Goal: Task Accomplishment & Management: Manage account settings

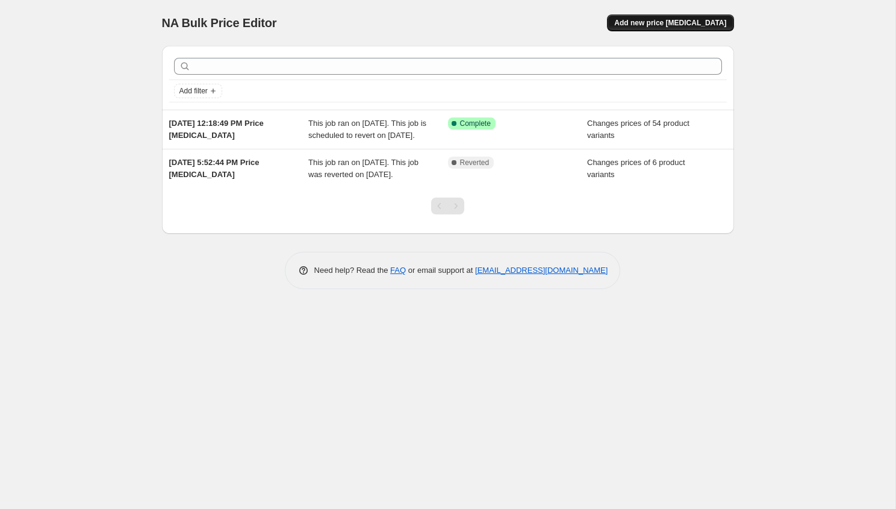
click at [698, 25] on span "Add new price [MEDICAL_DATA]" at bounding box center [670, 23] width 112 height 10
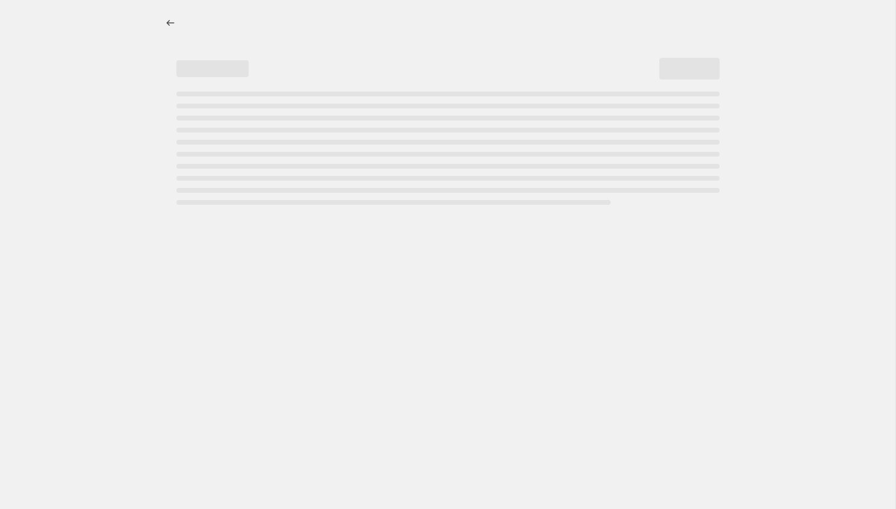
select select "percentage"
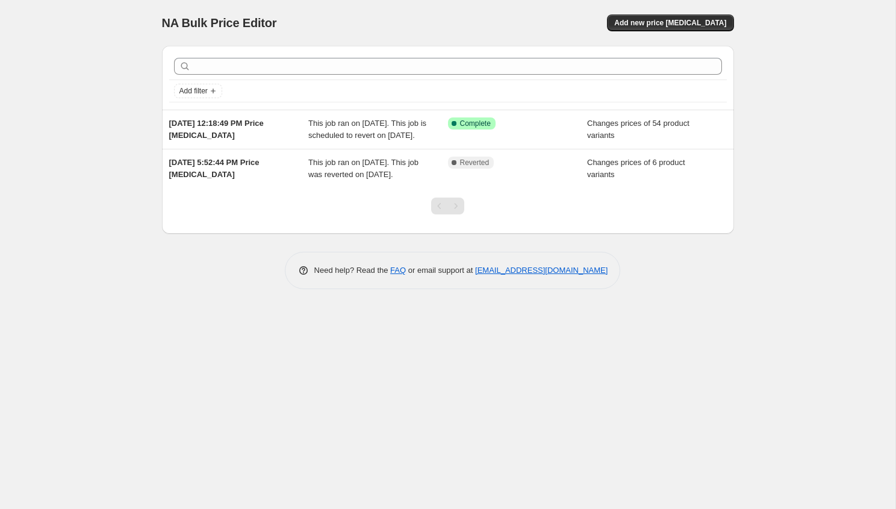
click at [222, 20] on span "NA Bulk Price Editor" at bounding box center [219, 22] width 115 height 13
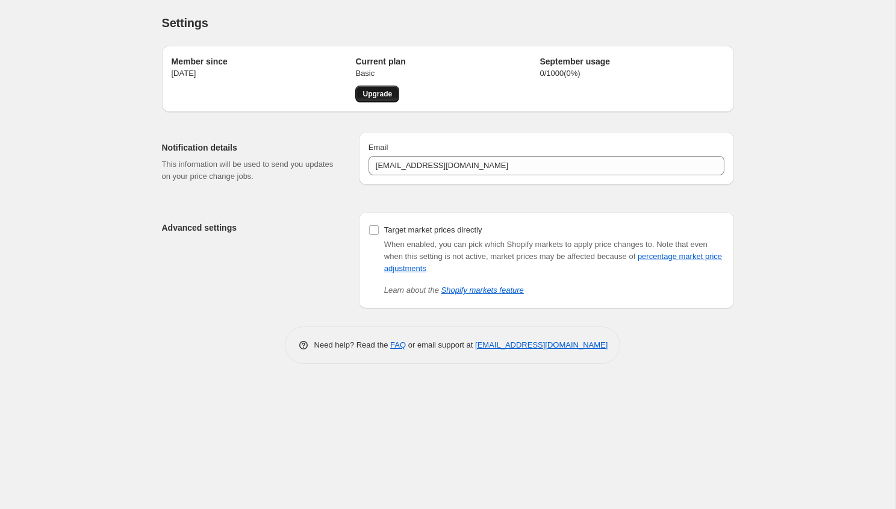
click at [367, 95] on span "Upgrade" at bounding box center [377, 94] width 30 height 10
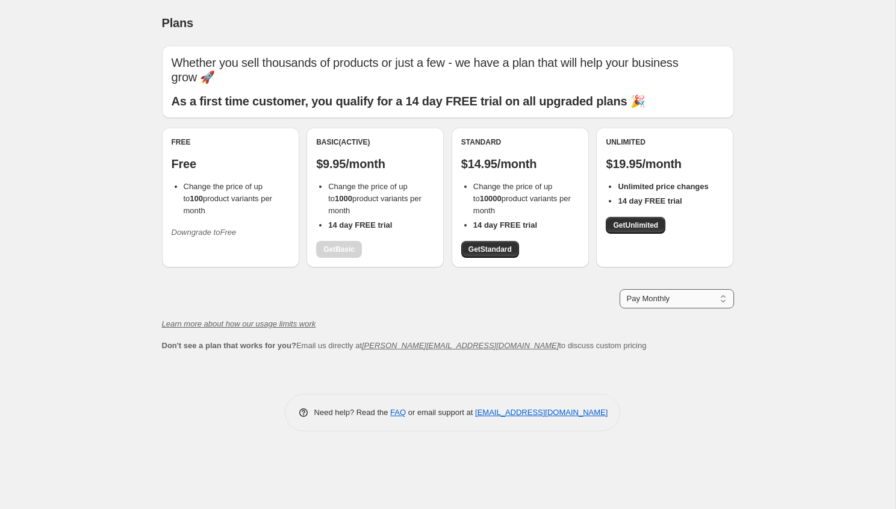
click at [670, 302] on select "Pay Monthly Pay Yearly (Save 16%)" at bounding box center [677, 298] width 114 height 19
click at [216, 176] on div "Free Free Change the price of up to 100 product variants per month Downgrade to…" at bounding box center [231, 189] width 118 height 105
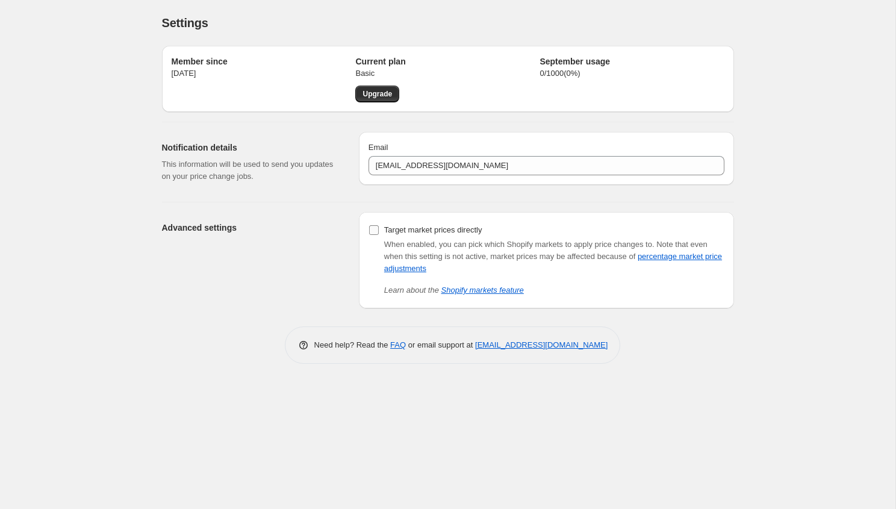
click at [376, 232] on input "Target market prices directly" at bounding box center [374, 230] width 10 height 10
checkbox input "false"
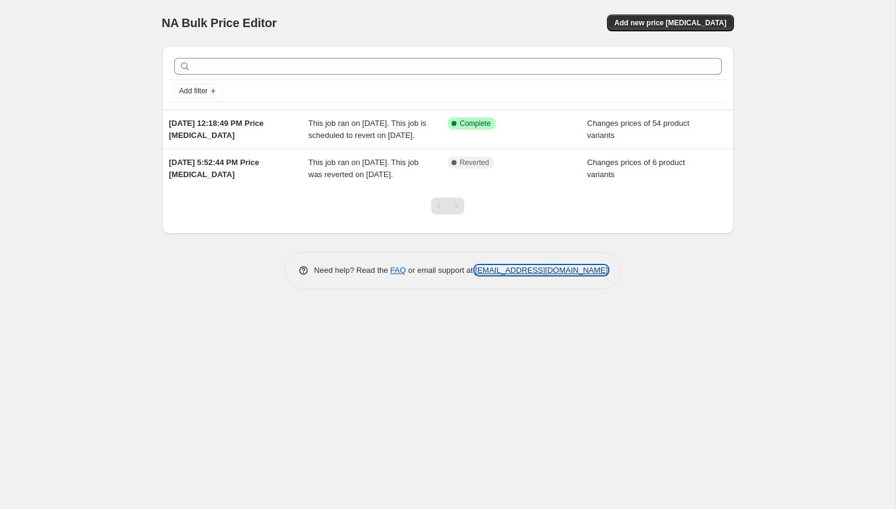
click at [521, 275] on link "[EMAIL_ADDRESS][DOMAIN_NAME]" at bounding box center [541, 270] width 132 height 9
click at [490, 275] on link "[EMAIL_ADDRESS][DOMAIN_NAME]" at bounding box center [541, 270] width 132 height 9
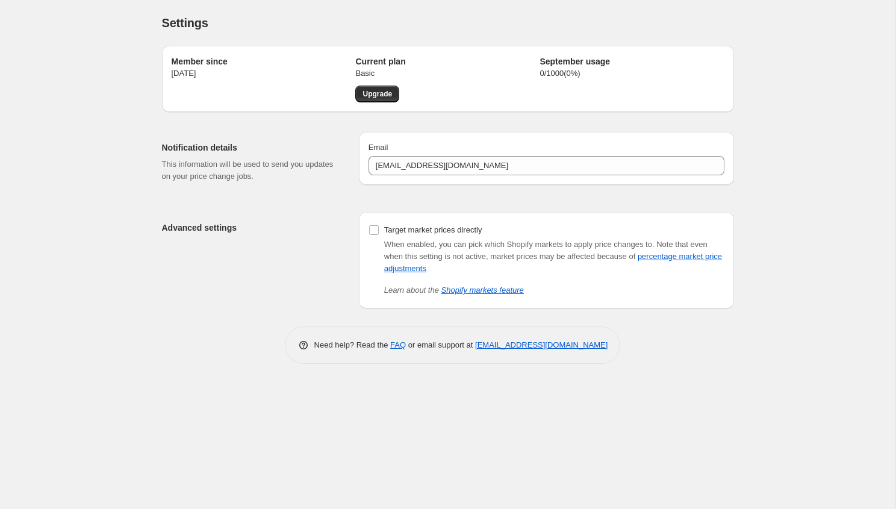
click at [207, 68] on p "[DATE]" at bounding box center [264, 73] width 184 height 12
click at [553, 71] on p "0 / 1000 ( 0 %)" at bounding box center [631, 73] width 184 height 12
click at [371, 229] on input "Target market prices directly" at bounding box center [374, 230] width 10 height 10
checkbox input "false"
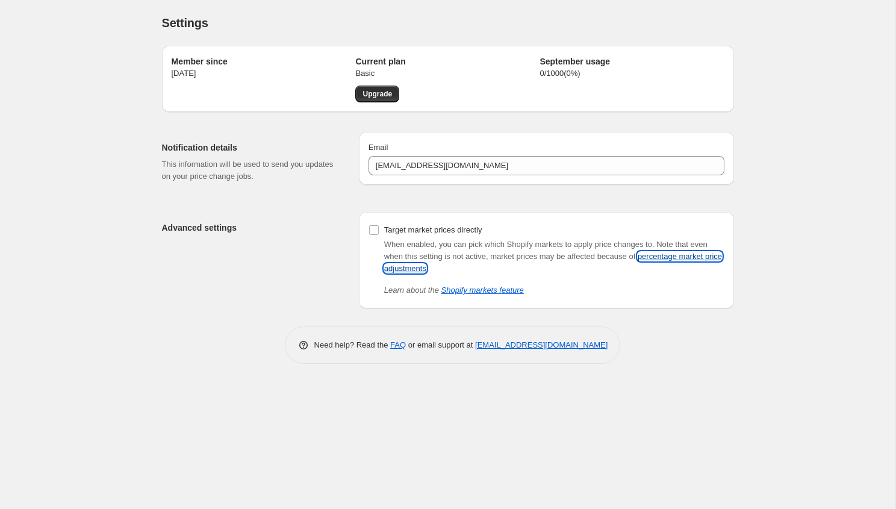
click at [418, 270] on link "percentage market price adjustments" at bounding box center [553, 262] width 338 height 21
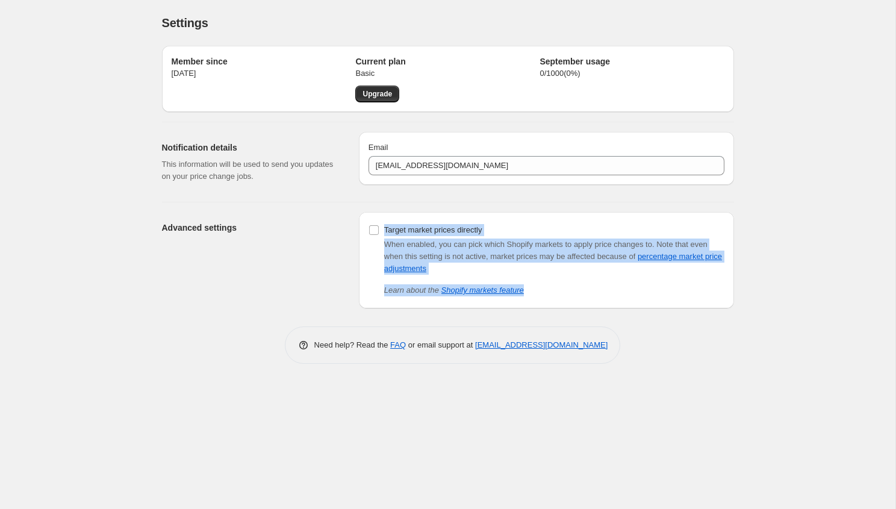
drag, startPoint x: 384, startPoint y: 226, endPoint x: 558, endPoint y: 306, distance: 191.0
click at [558, 306] on div "Target market prices directly When enabled, you can pick which Shopify markets …" at bounding box center [546, 260] width 375 height 96
copy div "Target market prices directly When enabled, you can pick which Shopify markets …"
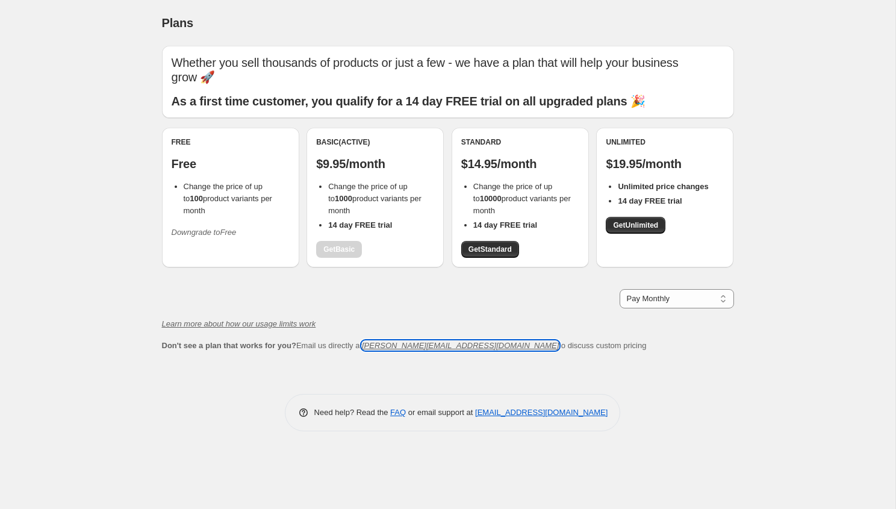
click at [420, 346] on icon "[PERSON_NAME][EMAIL_ADDRESS][DOMAIN_NAME]" at bounding box center [460, 345] width 197 height 9
click at [396, 348] on icon "[PERSON_NAME][EMAIL_ADDRESS][DOMAIN_NAME]" at bounding box center [460, 345] width 197 height 9
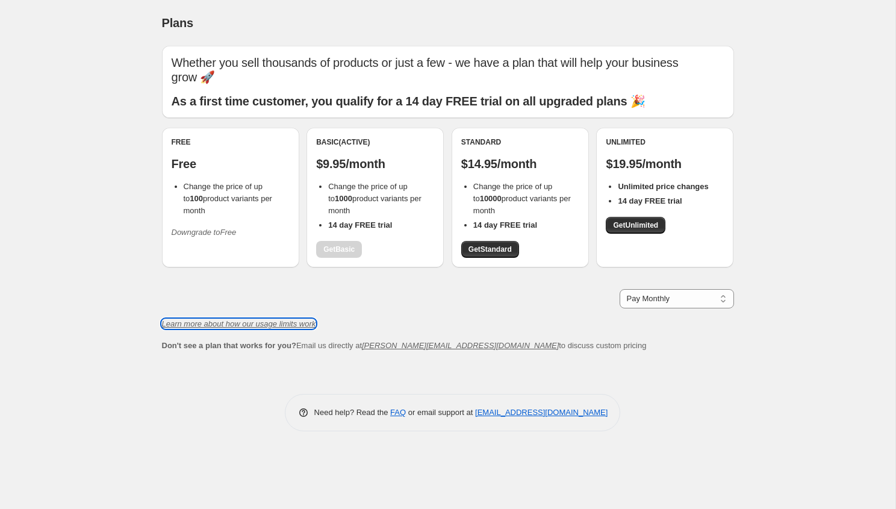
click at [255, 325] on icon "Learn more about how our usage limits work" at bounding box center [239, 323] width 154 height 9
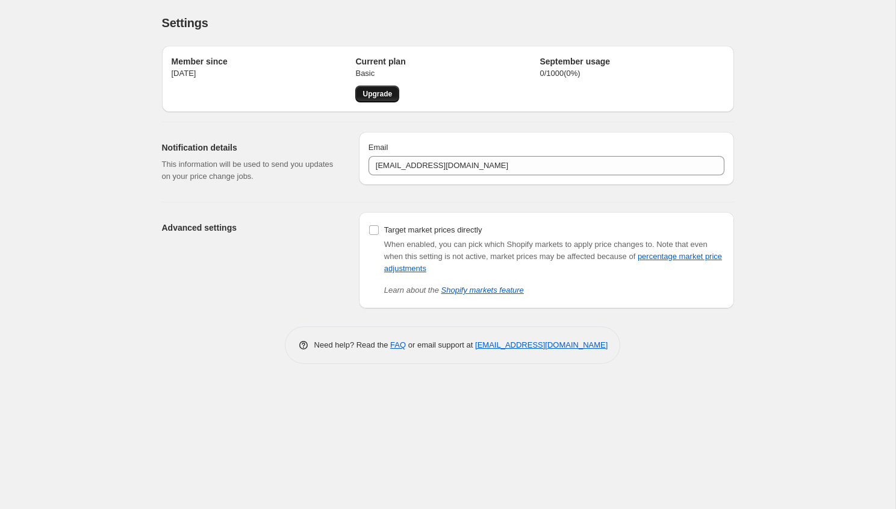
click at [368, 93] on span "Upgrade" at bounding box center [377, 94] width 30 height 10
click at [371, 232] on input "Target market prices directly" at bounding box center [374, 230] width 10 height 10
checkbox input "false"
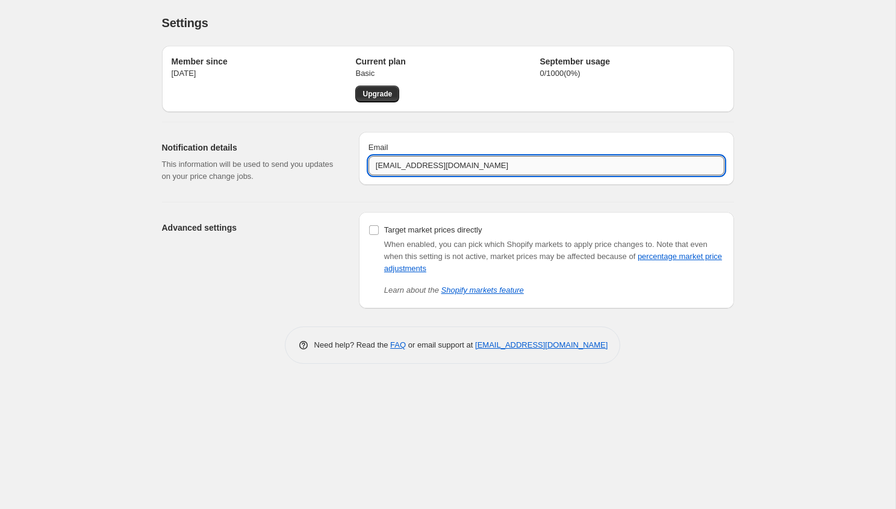
click at [485, 172] on input "[EMAIL_ADDRESS][DOMAIN_NAME]" at bounding box center [546, 165] width 356 height 19
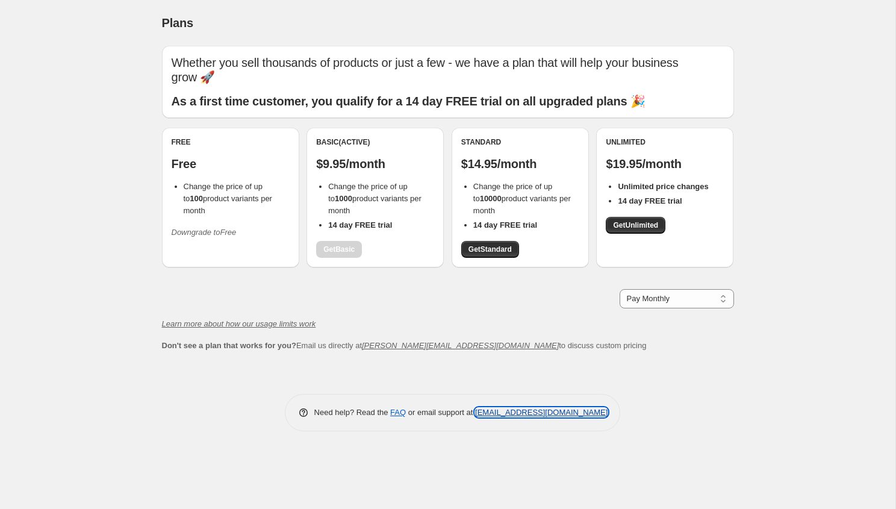
click at [502, 414] on link "[EMAIL_ADDRESS][DOMAIN_NAME]" at bounding box center [541, 412] width 132 height 9
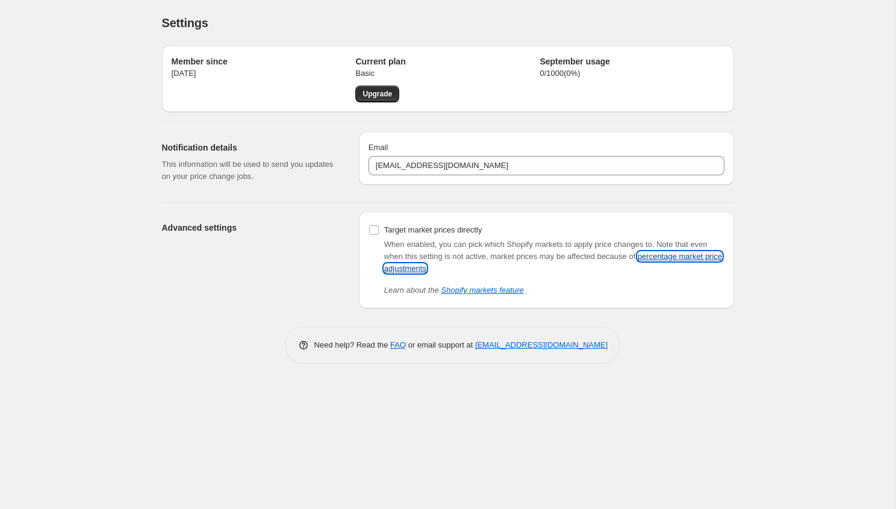
click at [434, 263] on link "percentage market price adjustments" at bounding box center [553, 262] width 338 height 21
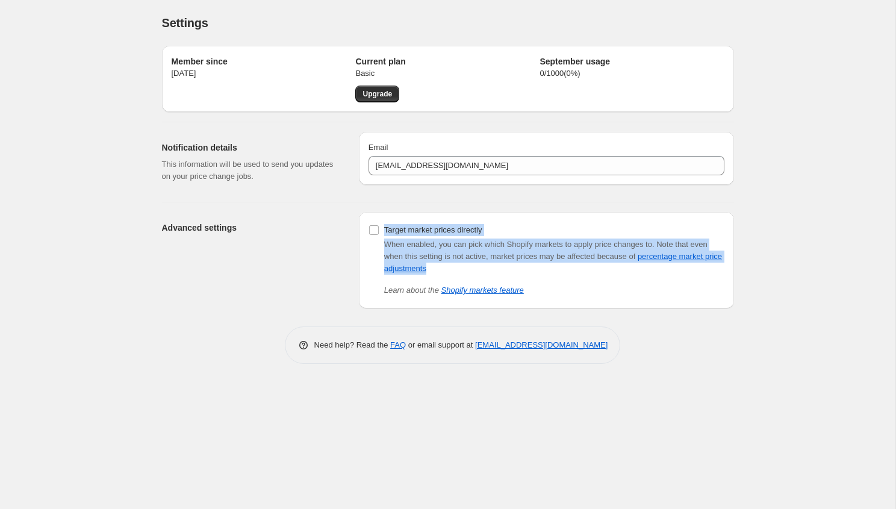
drag, startPoint x: 383, startPoint y: 226, endPoint x: 483, endPoint y: 278, distance: 112.8
click at [483, 278] on div "Target market prices directly When enabled, you can pick which Shopify markets …" at bounding box center [546, 259] width 356 height 75
copy div "Target market prices directly When enabled, you can pick which Shopify markets …"
